Goal: Navigation & Orientation: Find specific page/section

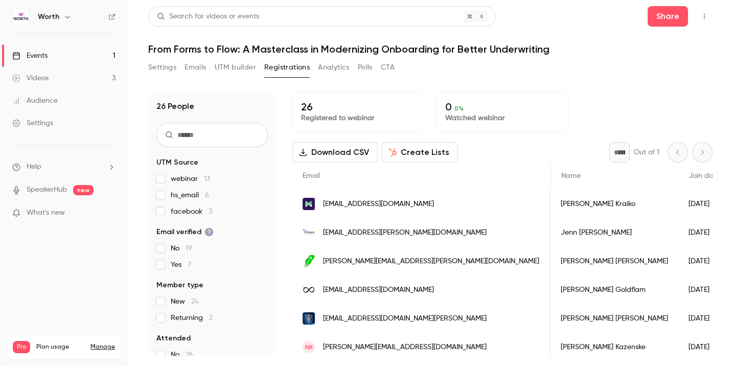
scroll to position [0, 558]
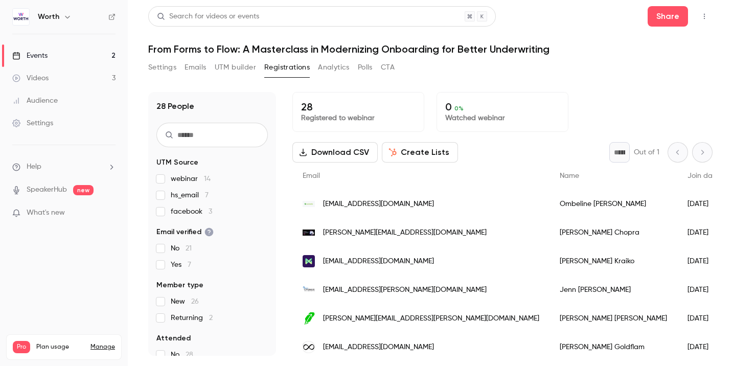
click at [67, 55] on link "Events 2" at bounding box center [64, 55] width 128 height 22
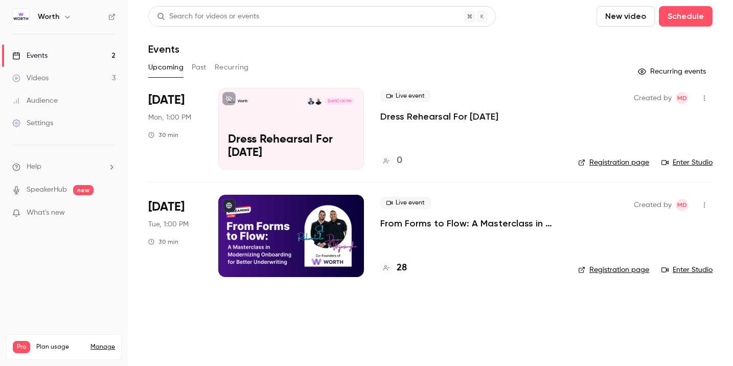
click at [589, 165] on link "Registration page" at bounding box center [613, 162] width 71 height 10
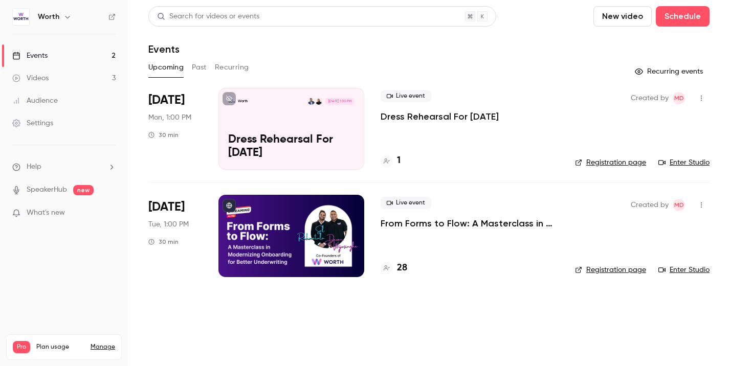
click at [682, 163] on link "Enter Studio" at bounding box center [683, 162] width 51 height 10
click at [623, 165] on link "Registration page" at bounding box center [610, 162] width 71 height 10
